Goal: Navigation & Orientation: Find specific page/section

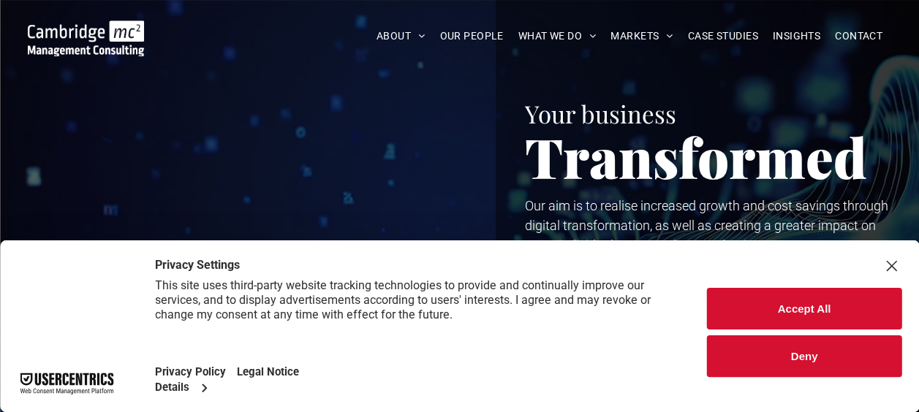
click at [890, 262] on div "Close Layer" at bounding box center [891, 266] width 20 height 20
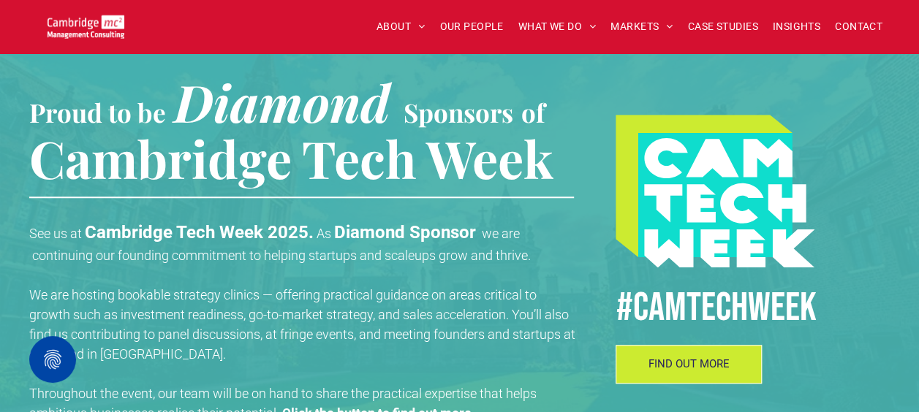
scroll to position [439, 0]
